Goal: Communication & Community: Share content

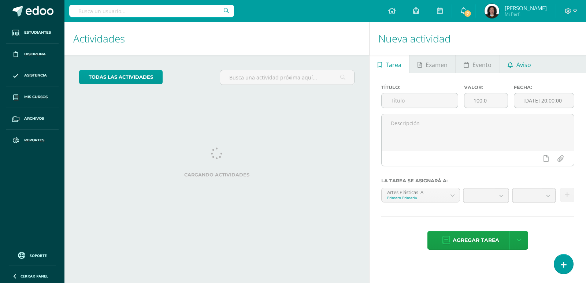
click at [514, 63] on link "Aviso" at bounding box center [519, 64] width 39 height 18
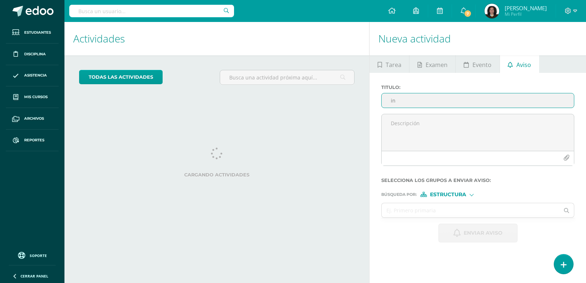
type input "i"
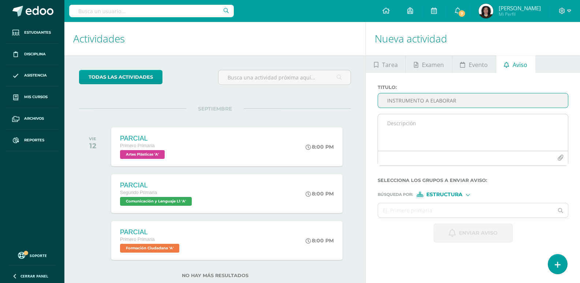
type input "INSTRUMENTO A ELABORAR"
click at [457, 129] on textarea at bounding box center [473, 132] width 190 height 37
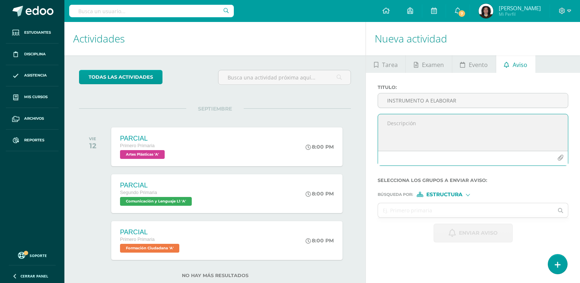
click at [560, 161] on icon "button" at bounding box center [560, 158] width 6 height 6
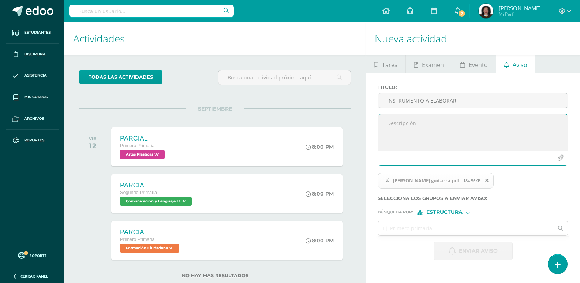
click at [459, 214] on span "Estructura" at bounding box center [444, 212] width 36 height 4
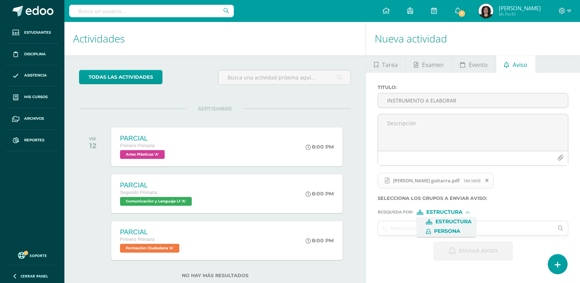
click at [453, 229] on span "Persona" at bounding box center [447, 231] width 26 height 4
click at [453, 229] on input "text" at bounding box center [465, 228] width 175 height 14
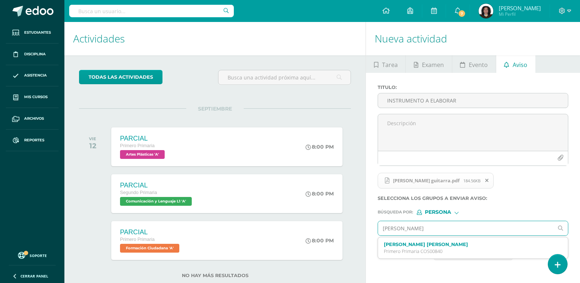
type input "[PERSON_NAME]"
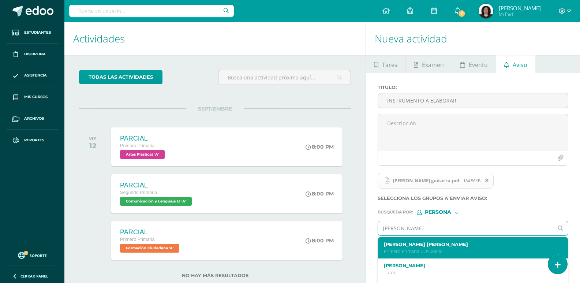
click at [449, 246] on label "[PERSON_NAME] [PERSON_NAME]" at bounding box center [469, 244] width 171 height 5
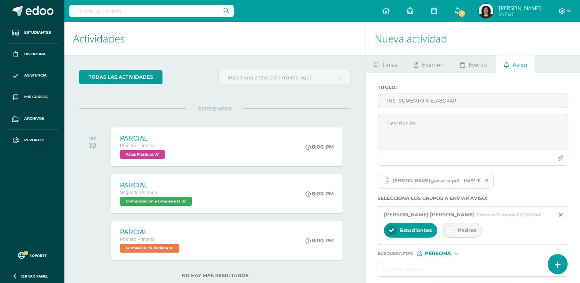
click at [449, 231] on icon at bounding box center [449, 230] width 5 height 5
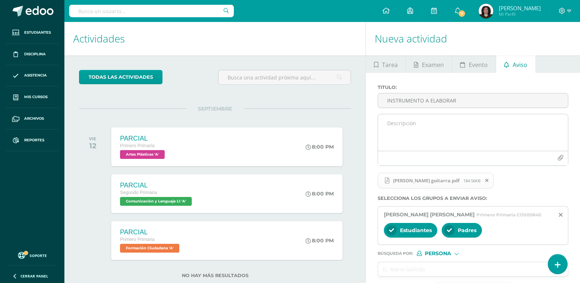
click at [393, 127] on textarea at bounding box center [473, 132] width 190 height 37
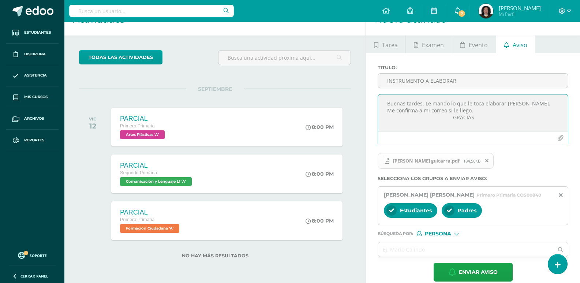
scroll to position [30, 0]
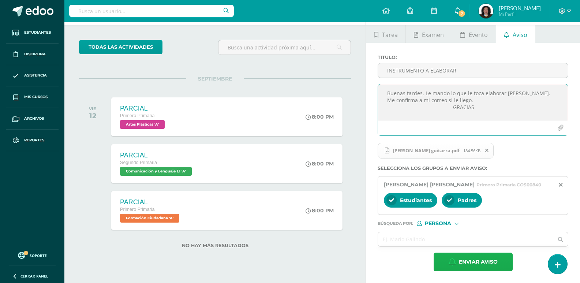
type textarea "Buenas tardes. Le mando lo que le toca elaborar [PERSON_NAME]. Me confirma a mi…"
click at [468, 265] on span "Enviar aviso" at bounding box center [478, 262] width 39 height 18
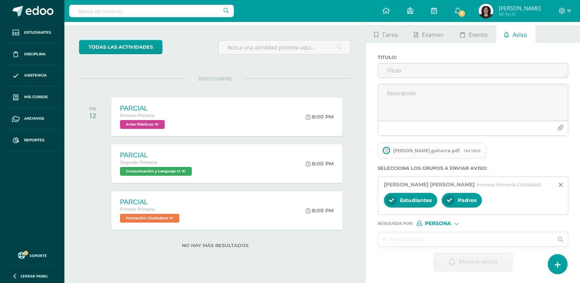
scroll to position [19, 0]
